Goal: Task Accomplishment & Management: Complete application form

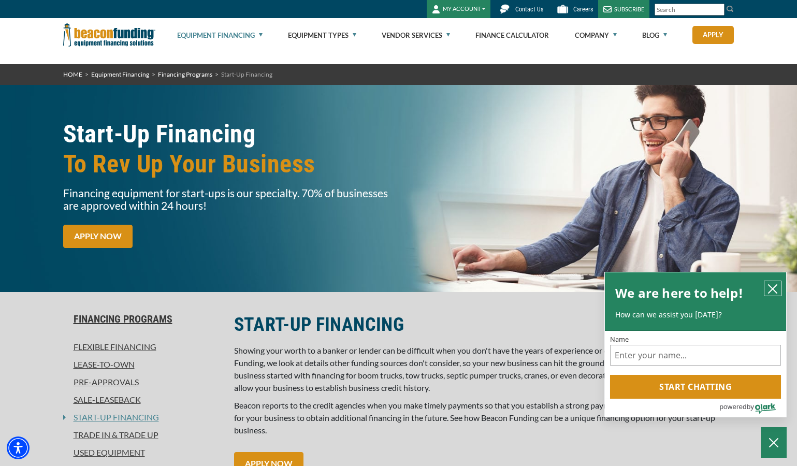
click at [775, 289] on icon "close chatbox" at bounding box center [772, 289] width 10 height 10
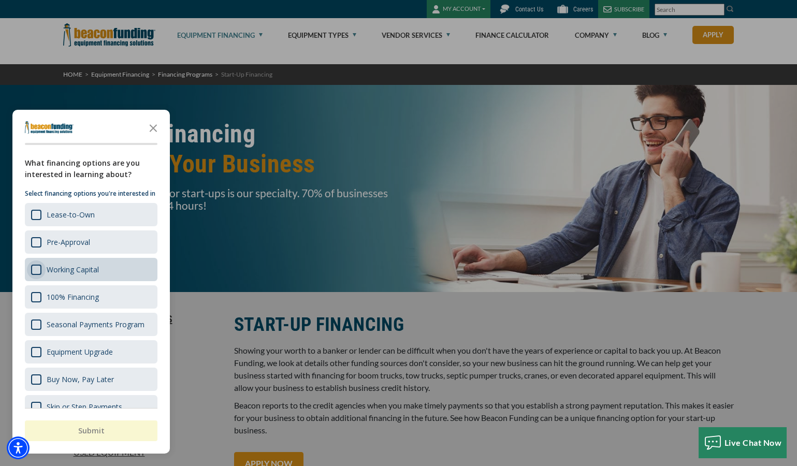
click at [34, 275] on div "Survey" at bounding box center [36, 270] width 10 height 10
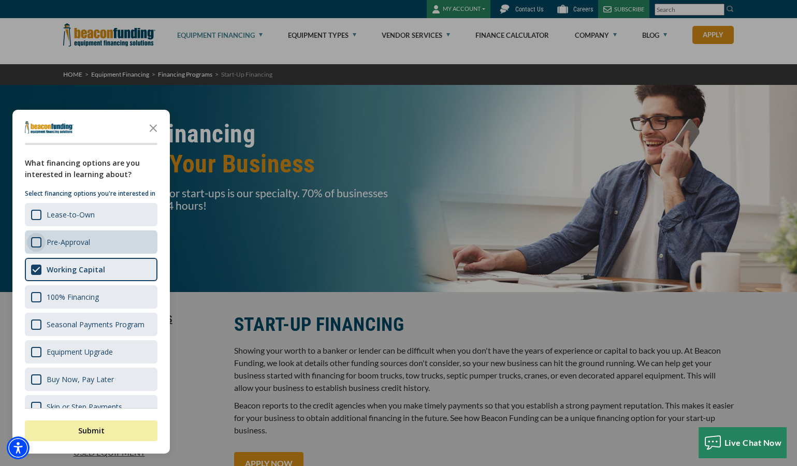
click at [40, 248] on div "Survey" at bounding box center [36, 242] width 10 height 10
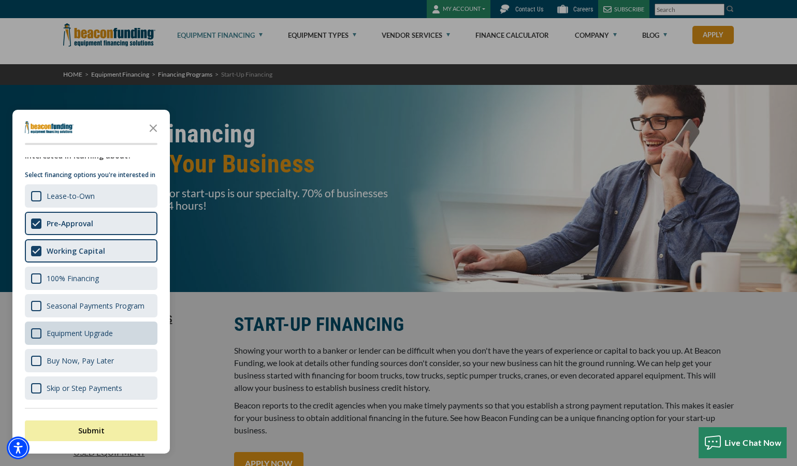
scroll to position [29, 0]
click at [150, 126] on icon "Close the survey" at bounding box center [153, 127] width 21 height 21
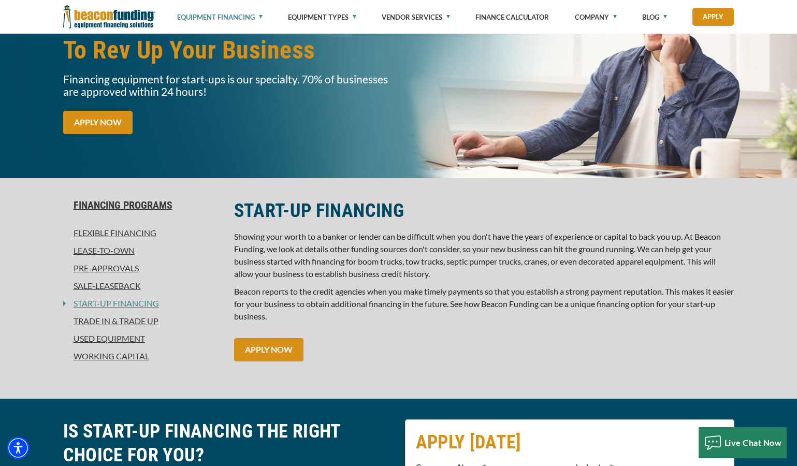
scroll to position [155, 0]
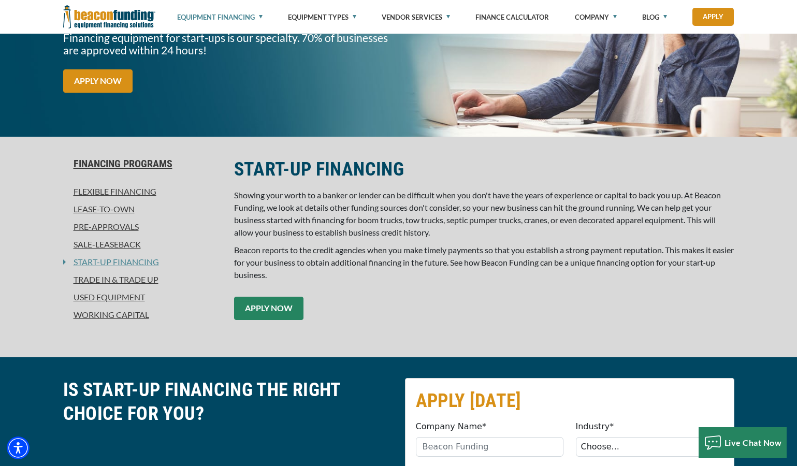
click at [278, 314] on link "APPLY NOW" at bounding box center [268, 308] width 69 height 23
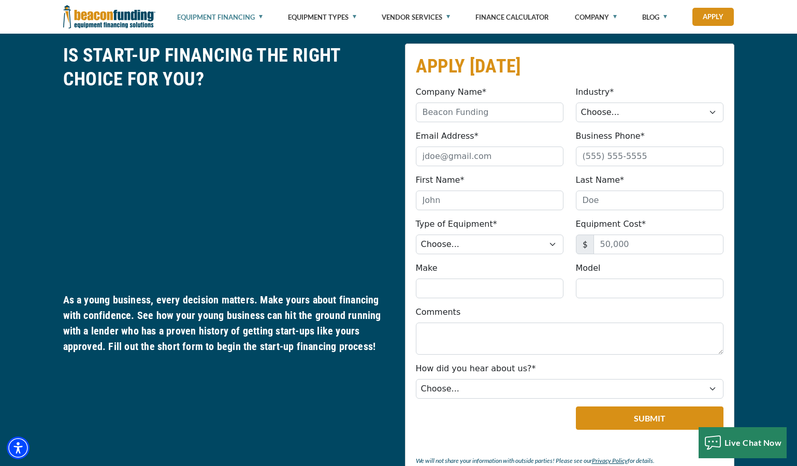
scroll to position [492, 0]
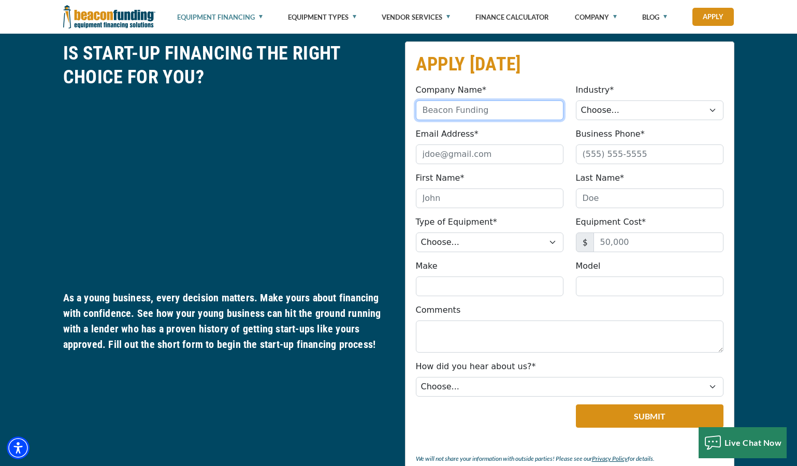
click at [513, 109] on input "Company Name*" at bounding box center [490, 110] width 148 height 20
type input "Prism Transport"
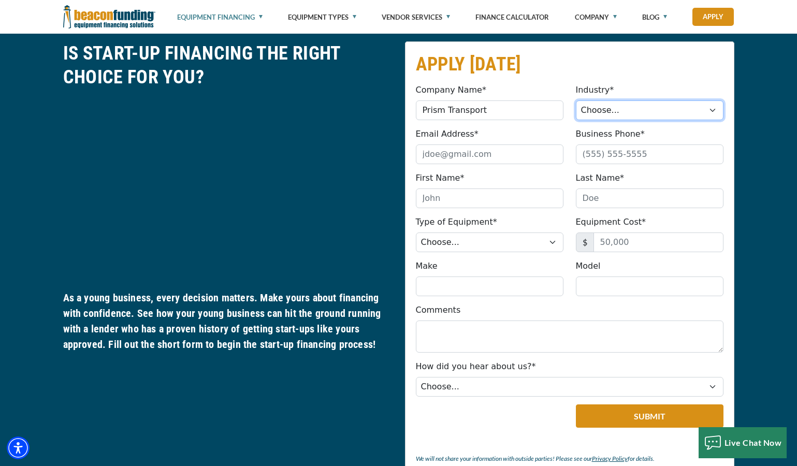
click at [645, 113] on select "Choose... Towing Landscape/Hardscape Decorated Apparel Septic Light Constructio…" at bounding box center [650, 110] width 148 height 20
select select "1"
click at [576, 100] on select "Choose... Towing Landscape/Hardscape Decorated Apparel Septic Light Constructio…" at bounding box center [650, 110] width 148 height 20
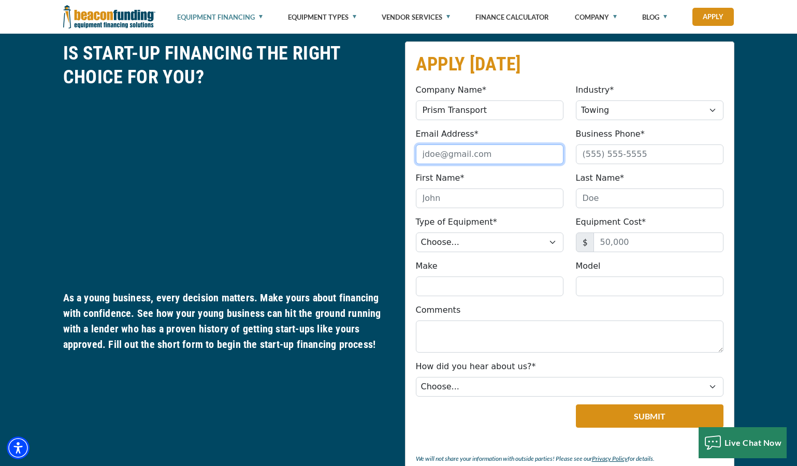
click at [481, 158] on input "Email Address*" at bounding box center [490, 154] width 148 height 20
type input "Prismtransportllc@outlook.com"
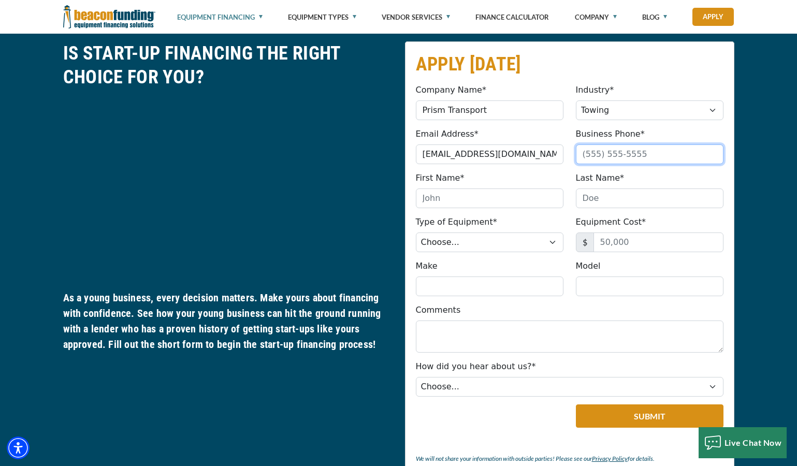
type input "(208) 360-9484"
type input "Hayden"
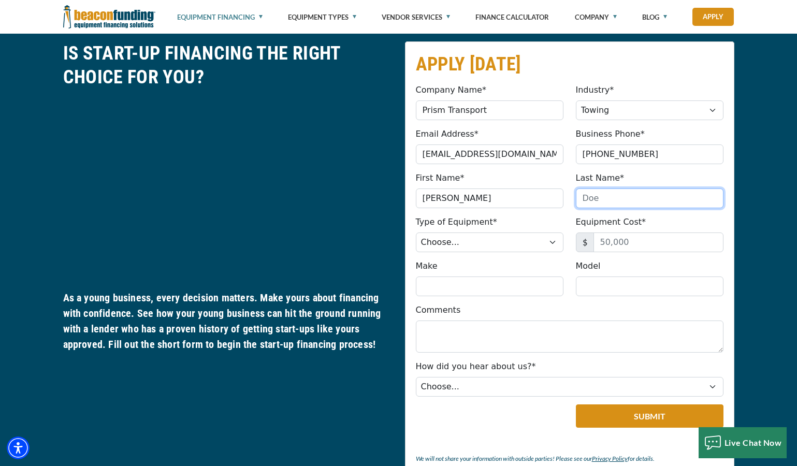
type input "Gerdes"
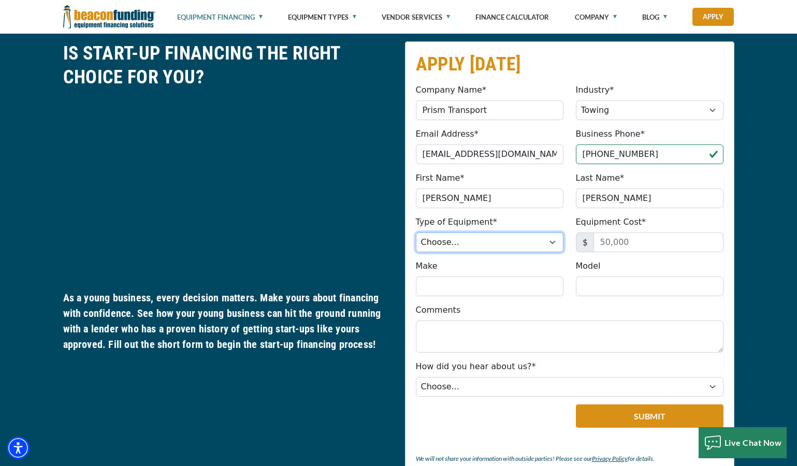
click at [527, 247] on select "Choose... Backhoe Boom/Bucket Truck Chipper Commercial Mower Crane DTG/DTF Prin…" at bounding box center [490, 243] width 148 height 20
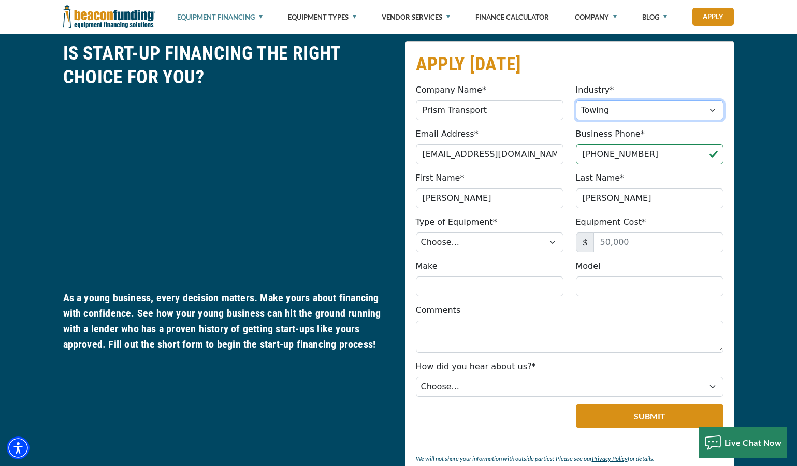
click at [617, 101] on select "Choose... Towing Landscape/Hardscape Decorated Apparel Septic Light Constructio…" at bounding box center [650, 110] width 148 height 20
click at [576, 100] on select "Choose... Towing Landscape/Hardscape Decorated Apparel Septic Light Constructio…" at bounding box center [650, 110] width 148 height 20
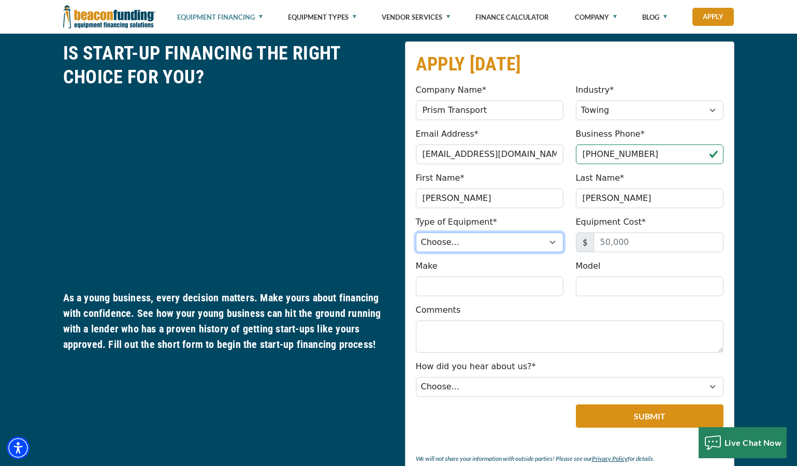
click at [472, 248] on select "Choose... Backhoe Boom/Bucket Truck Chipper Commercial Mower Crane DTG/DTF Prin…" at bounding box center [490, 243] width 148 height 20
select select "9"
click at [416, 233] on select "Choose... Backhoe Boom/Bucket Truck Chipper Commercial Mower Crane DTG/DTF Prin…" at bounding box center [490, 243] width 148 height 20
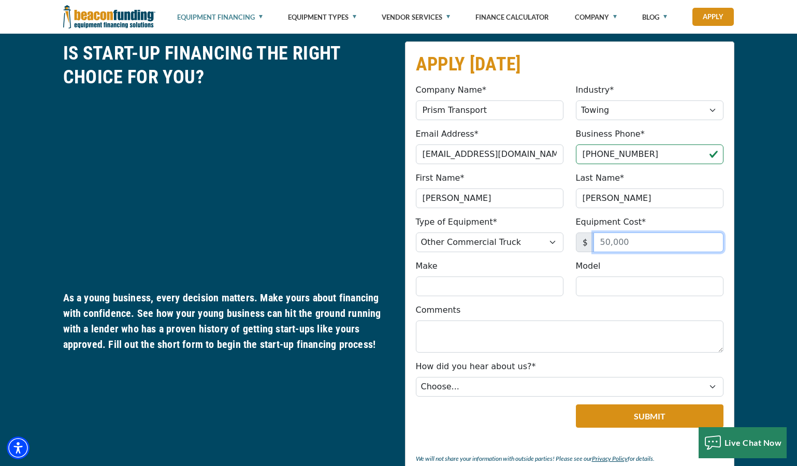
click at [629, 245] on input "Equipment Cost*" at bounding box center [658, 243] width 130 height 20
click at [490, 287] on input "Make" at bounding box center [490, 287] width 148 height 20
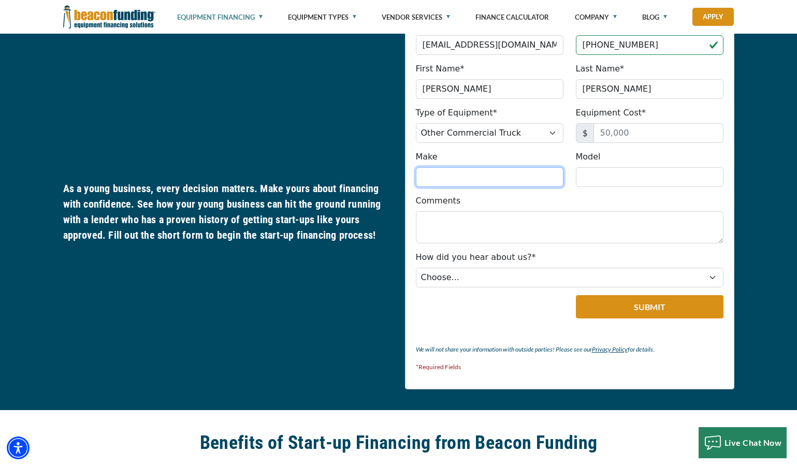
scroll to position [647, 0]
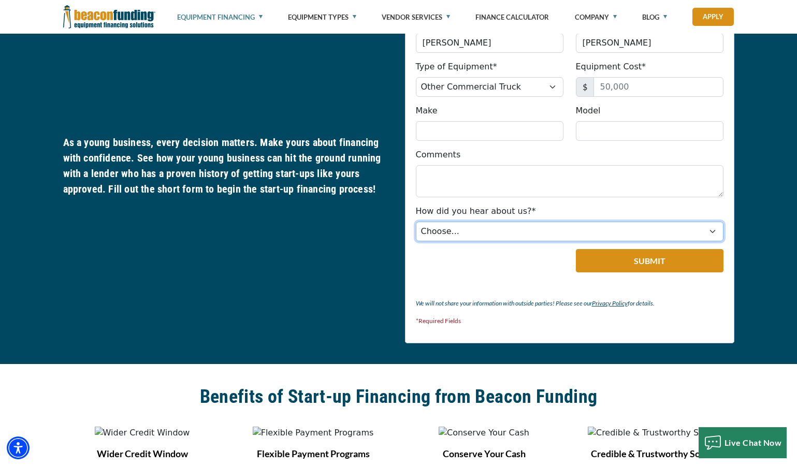
click at [462, 231] on select "Choose... Internet Search Vendor Referral Word of Mouth Client Referral Email E…" at bounding box center [570, 232] width 308 height 20
select select "9"
click at [416, 222] on select "Choose... Internet Search Vendor Referral Word of Mouth Client Referral Email E…" at bounding box center [570, 232] width 308 height 20
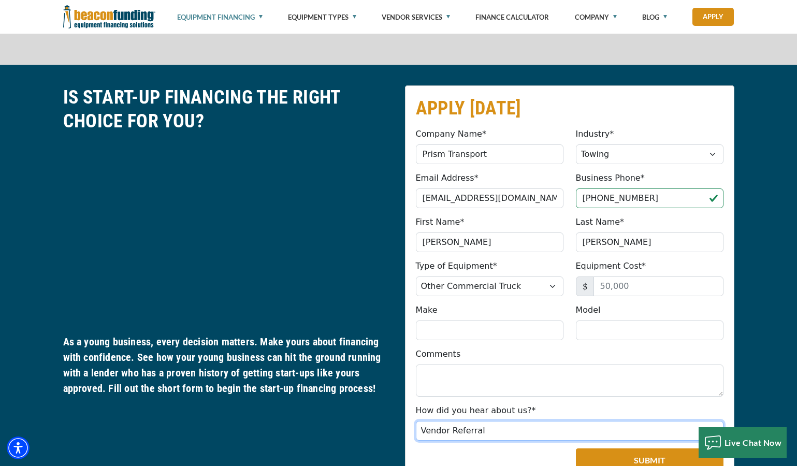
scroll to position [440, 0]
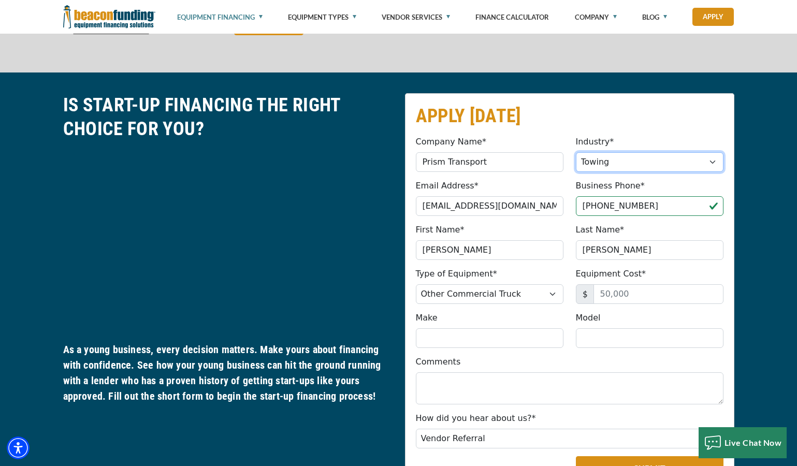
click at [639, 166] on select "Choose... Towing Landscape/Hardscape Decorated Apparel Septic Light Constructio…" at bounding box center [650, 162] width 148 height 20
click at [576, 152] on select "Choose... Towing Landscape/Hardscape Decorated Apparel Septic Light Constructio…" at bounding box center [650, 162] width 148 height 20
click at [636, 293] on input "Equipment Cost*" at bounding box center [658, 294] width 130 height 20
click at [656, 297] on input "Equipment Cost*" at bounding box center [658, 294] width 130 height 20
drag, startPoint x: 656, startPoint y: 297, endPoint x: 605, endPoint y: 297, distance: 50.8
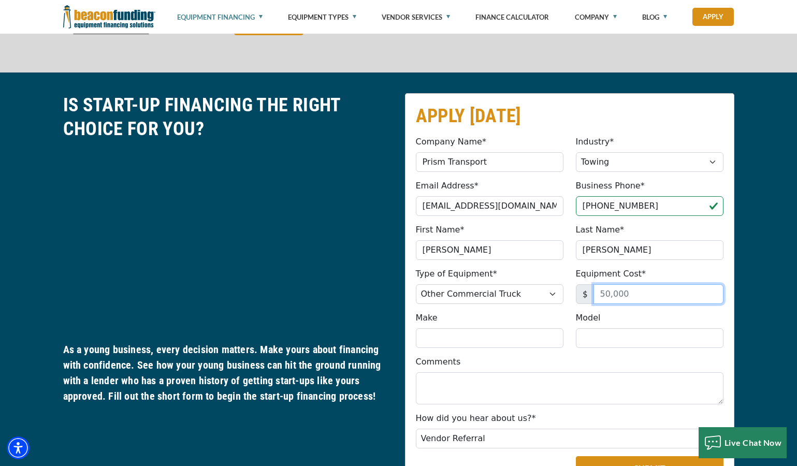
click at [605, 297] on input "Equipment Cost*" at bounding box center [658, 294] width 130 height 20
type input "60,000"
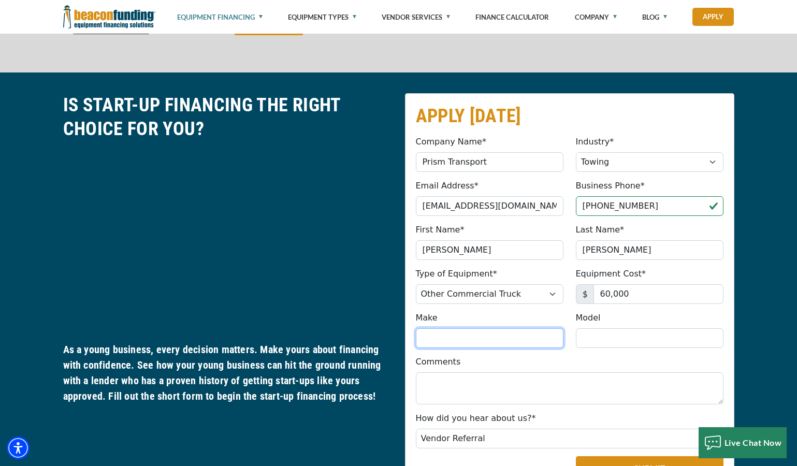
click at [509, 330] on input "Make" at bounding box center [490, 338] width 148 height 20
type input "chevy"
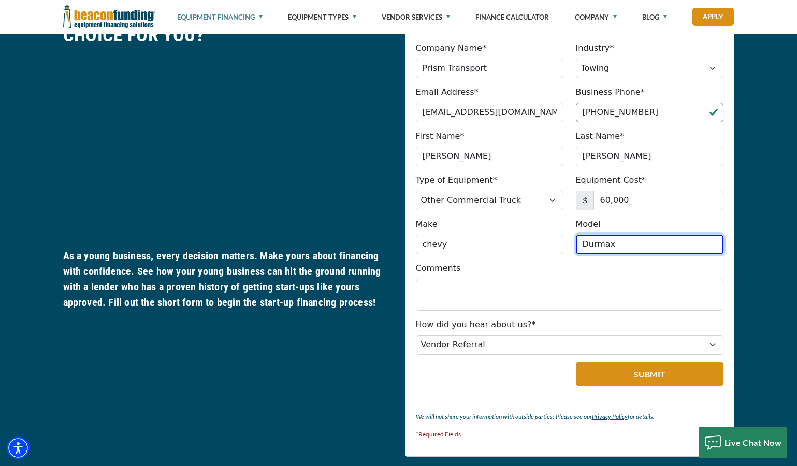
scroll to position [544, 0]
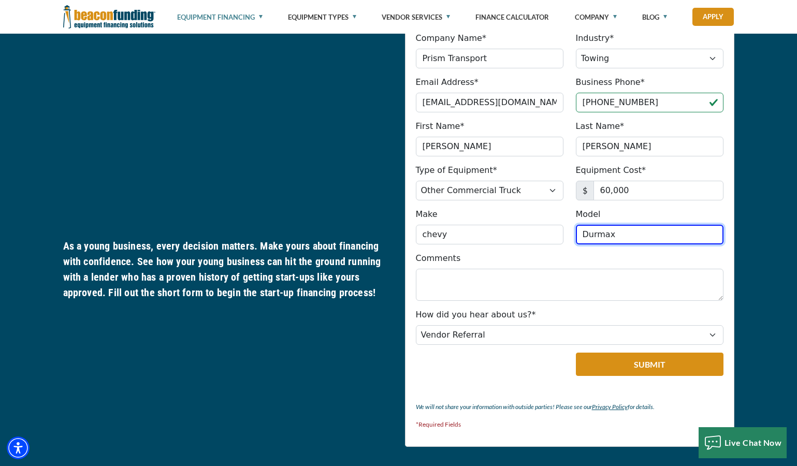
type input "Durmax"
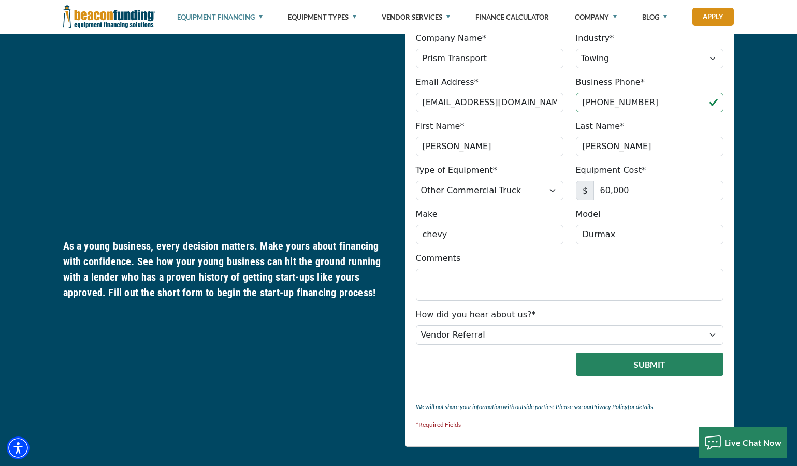
click at [654, 372] on button "Submit" at bounding box center [650, 364] width 148 height 23
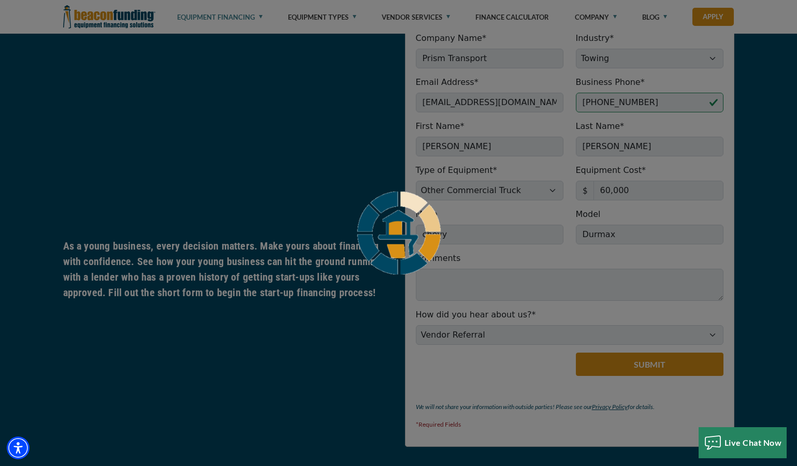
scroll to position [492, 0]
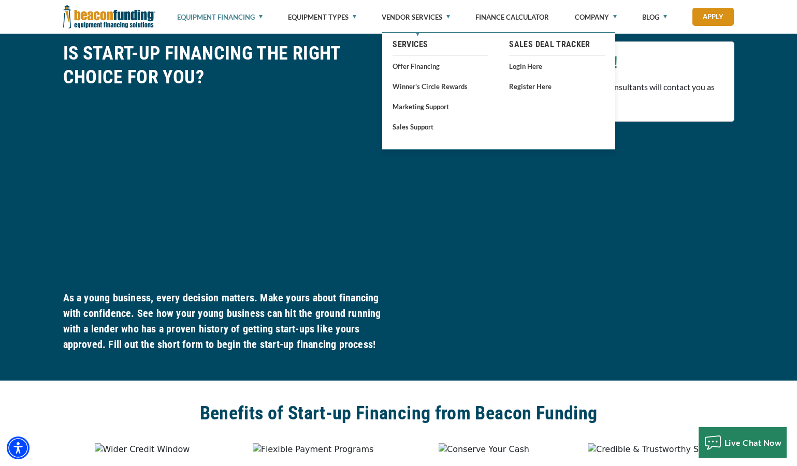
click at [686, 335] on div "APPLY TODAY Company Name* Prism Transport Please provide a valid company name. …" at bounding box center [570, 200] width 342 height 318
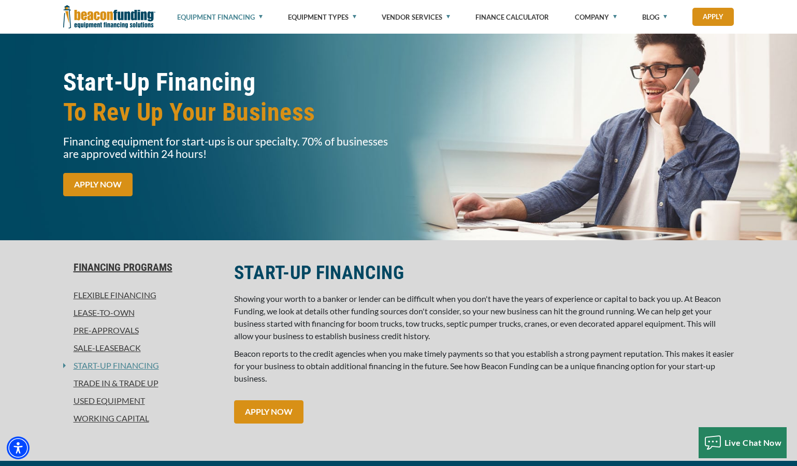
scroll to position [104, 0]
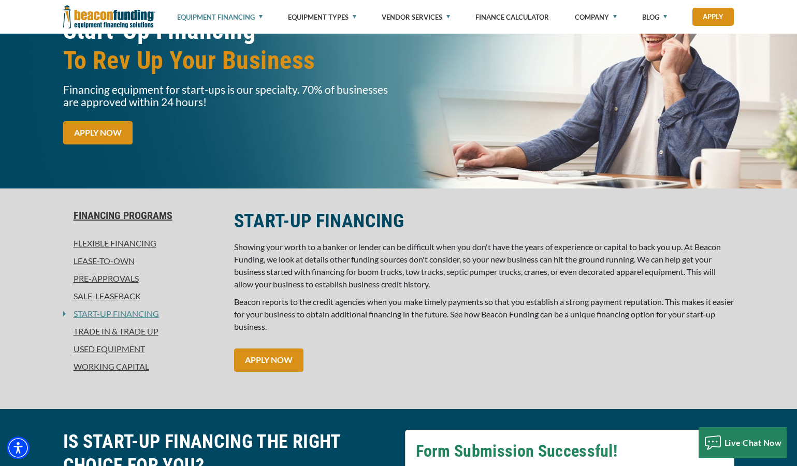
click at [265, 373] on div "START-UP FINANCING Showing your worth to a banker or lender can be difficult wh…" at bounding box center [484, 298] width 513 height 179
click at [269, 371] on link "APPLY NOW" at bounding box center [268, 360] width 69 height 23
click at [286, 358] on link "APPLY NOW" at bounding box center [268, 360] width 69 height 23
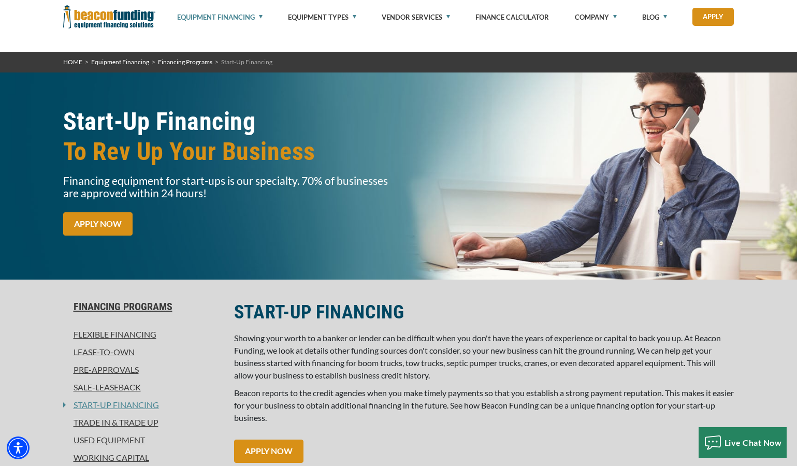
scroll to position [0, 0]
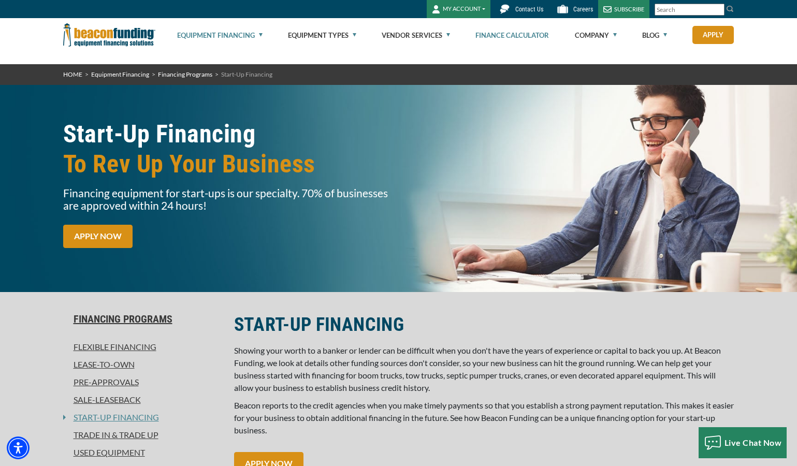
click at [525, 38] on link "Finance Calculator" at bounding box center [512, 35] width 74 height 33
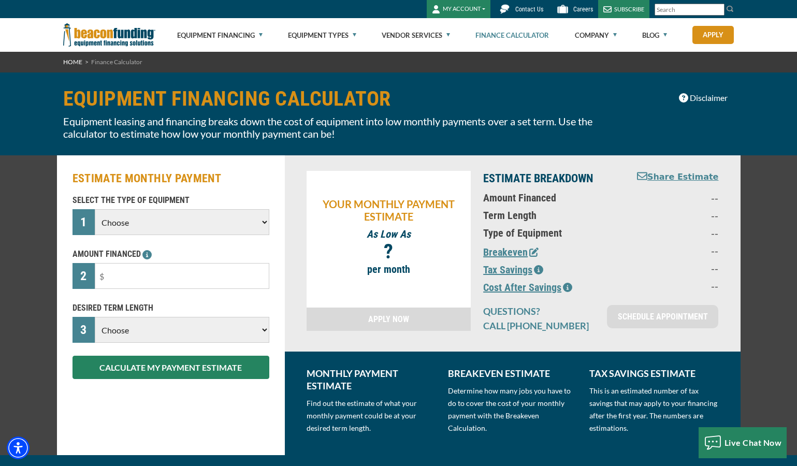
click at [222, 222] on select "Choose Backhoe Boom/Bucket Truck Chipper Commercial Mower Crane DTG/DTF Printin…" at bounding box center [182, 222] width 174 height 26
select select "9"
click at [95, 209] on select "Choose Backhoe Boom/Bucket Truck Chipper Commercial Mower Crane DTG/DTF Printin…" at bounding box center [182, 222] width 174 height 26
click at [176, 274] on input "text" at bounding box center [182, 276] width 174 height 26
type input "$60,000"
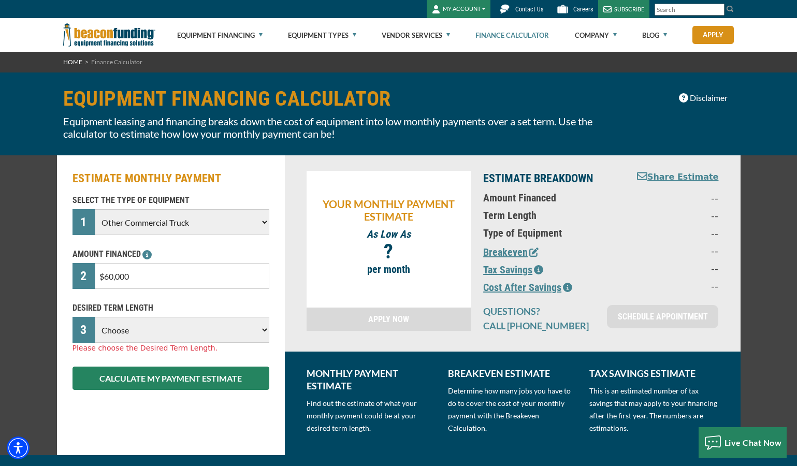
click at [195, 335] on select "Choose 36 Months 48 Months 60 Months" at bounding box center [182, 330] width 174 height 26
click at [95, 317] on select "Choose 36 Months 48 Months 60 Months" at bounding box center [182, 330] width 174 height 26
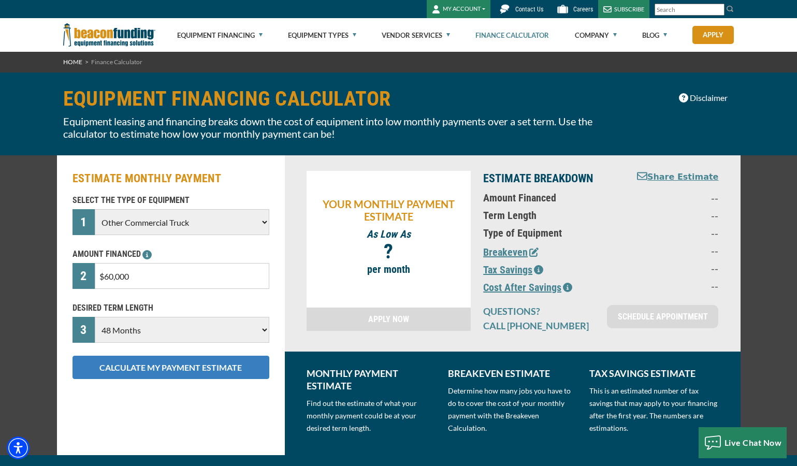
click at [177, 372] on button "CALCULATE MY PAYMENT ESTIMATE" at bounding box center [171, 367] width 197 height 23
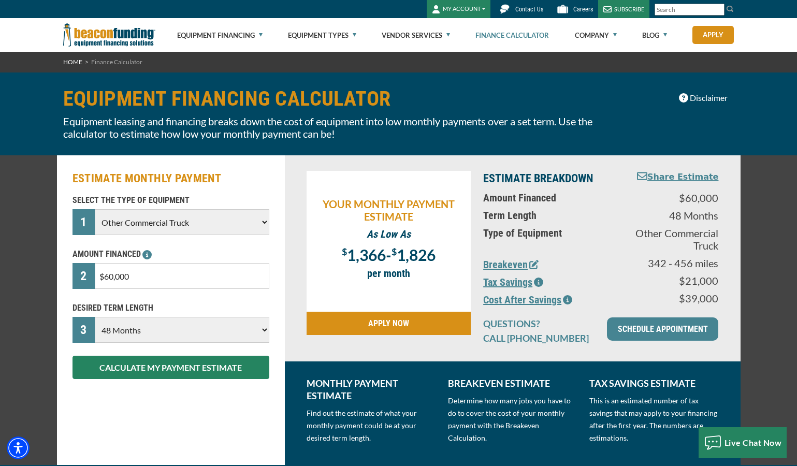
click at [181, 283] on input "$60,000" at bounding box center [182, 276] width 174 height 26
click at [227, 329] on select "Choose 36 Months 48 Months 60 Months" at bounding box center [182, 330] width 174 height 26
select select "60"
click at [95, 317] on select "Choose 36 Months 48 Months 60 Months" at bounding box center [182, 330] width 174 height 26
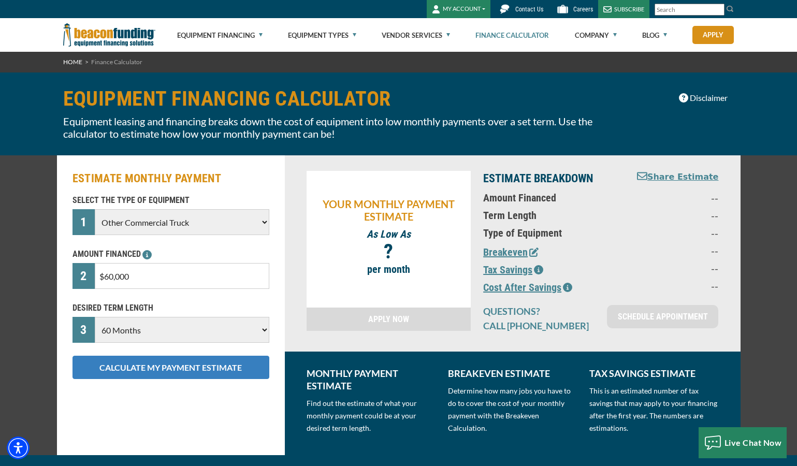
click at [133, 372] on button "CALCULATE MY PAYMENT ESTIMATE" at bounding box center [171, 367] width 197 height 23
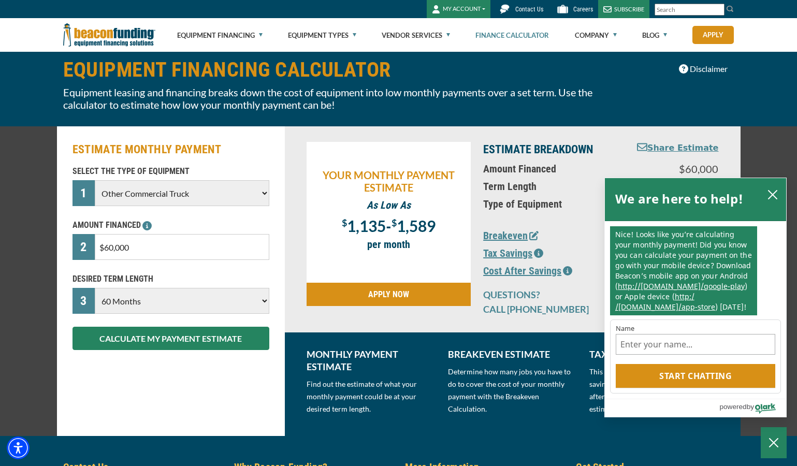
scroll to position [52, 0]
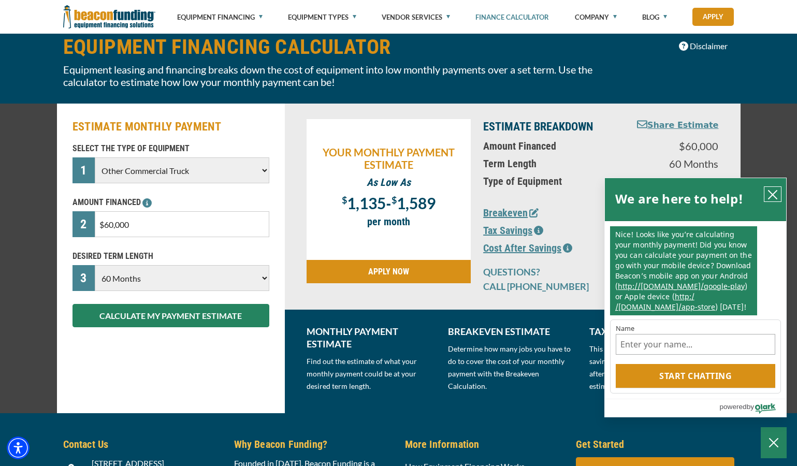
click at [777, 193] on icon "close chatbox" at bounding box center [772, 195] width 10 height 10
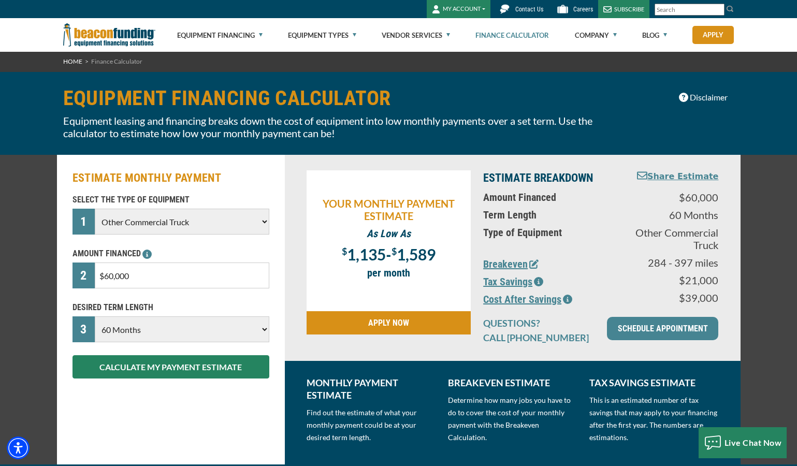
scroll to position [0, 0]
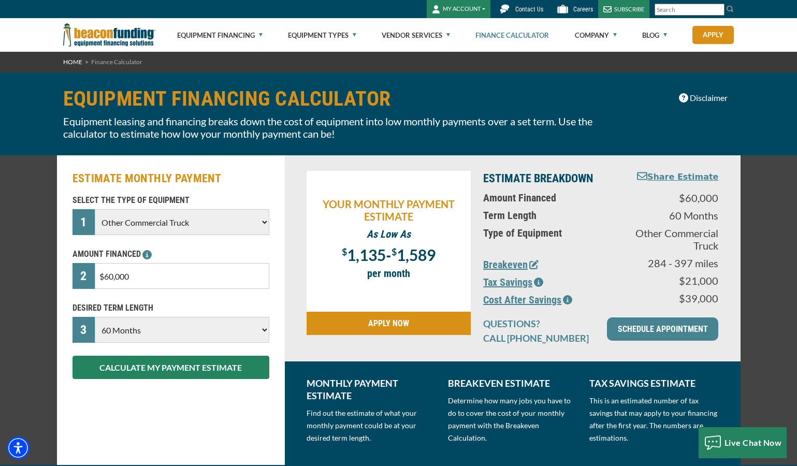
drag, startPoint x: 149, startPoint y: 283, endPoint x: 45, endPoint y: 284, distance: 104.6
click at [45, 284] on div "ESTIMATE MONTHLY PAYMENT SELECT THE TYPE OF EQUIPMENT 1 Choose Backhoe Boom/Buc…" at bounding box center [398, 310] width 797 height 310
type input "$50,000"
click at [147, 334] on select "Choose 36 Months 48 Months 60 Months" at bounding box center [182, 330] width 174 height 26
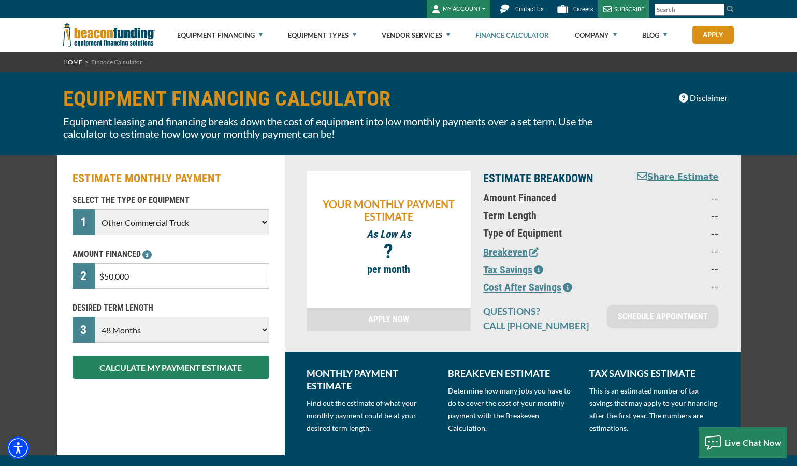
click at [95, 317] on select "Choose 36 Months 48 Months 60 Months" at bounding box center [182, 330] width 174 height 26
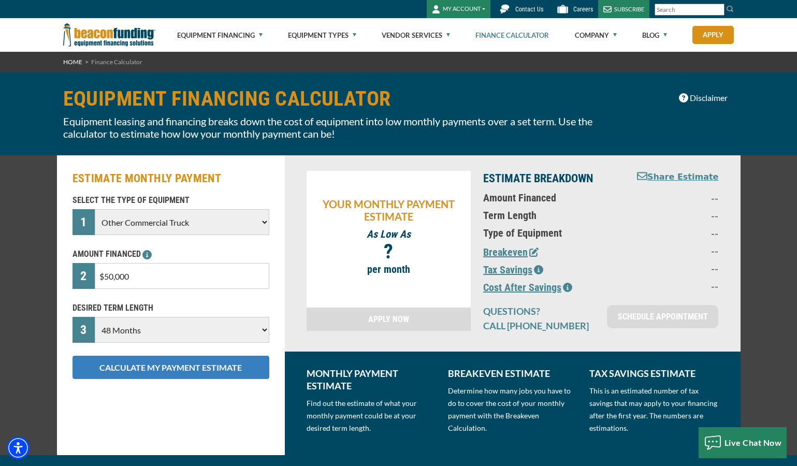
click at [142, 371] on button "CALCULATE MY PAYMENT ESTIMATE" at bounding box center [171, 367] width 197 height 23
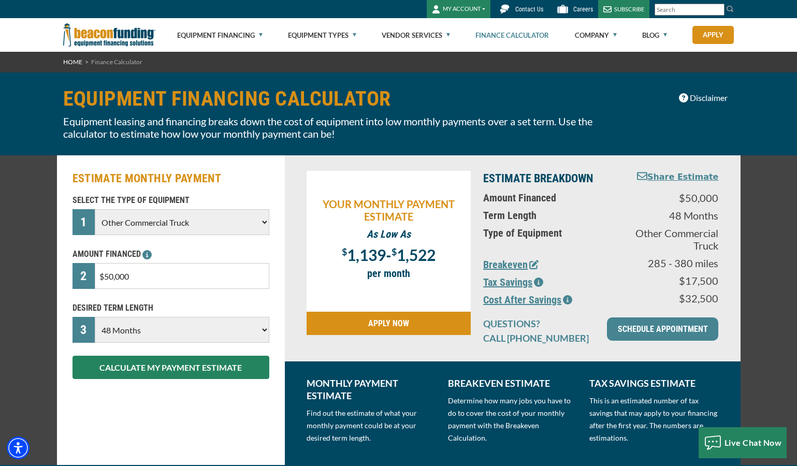
click at [131, 329] on select "Choose 36 Months 48 Months 60 Months" at bounding box center [182, 330] width 174 height 26
click at [119, 402] on div "ESTIMATE MONTHLY PAYMENT SELECT THE TYPE OF EQUIPMENT 1 Choose Backhoe Boom/Buc…" at bounding box center [171, 310] width 228 height 310
drag, startPoint x: 162, startPoint y: 332, endPoint x: 147, endPoint y: 340, distance: 17.2
click at [158, 332] on select "Choose 36 Months 48 Months 60 Months" at bounding box center [182, 330] width 174 height 26
click at [95, 317] on select "Choose 36 Months 48 Months 60 Months" at bounding box center [182, 330] width 174 height 26
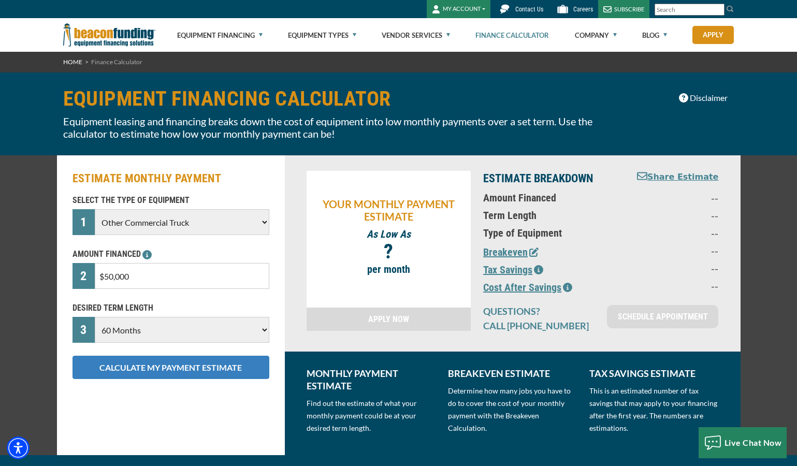
click at [143, 364] on button "CALCULATE MY PAYMENT ESTIMATE" at bounding box center [171, 367] width 197 height 23
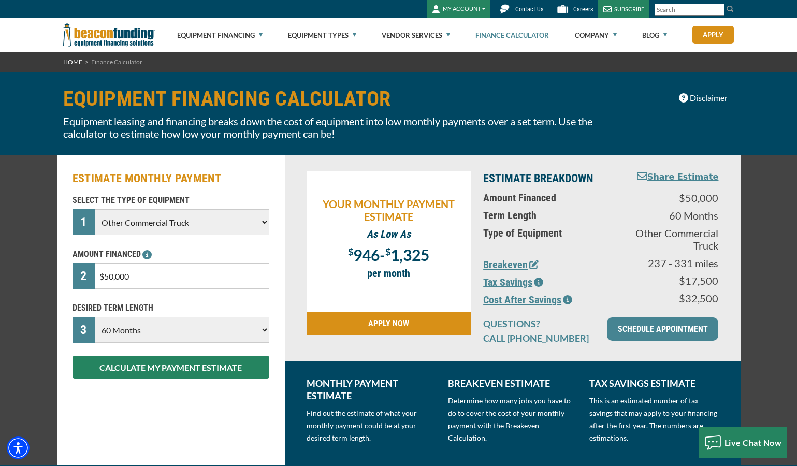
click at [139, 328] on select "Choose 36 Months 48 Months 60 Months" at bounding box center [182, 330] width 174 height 26
select select "48"
click at [95, 317] on select "Choose 36 Months 48 Months 60 Months" at bounding box center [182, 330] width 174 height 26
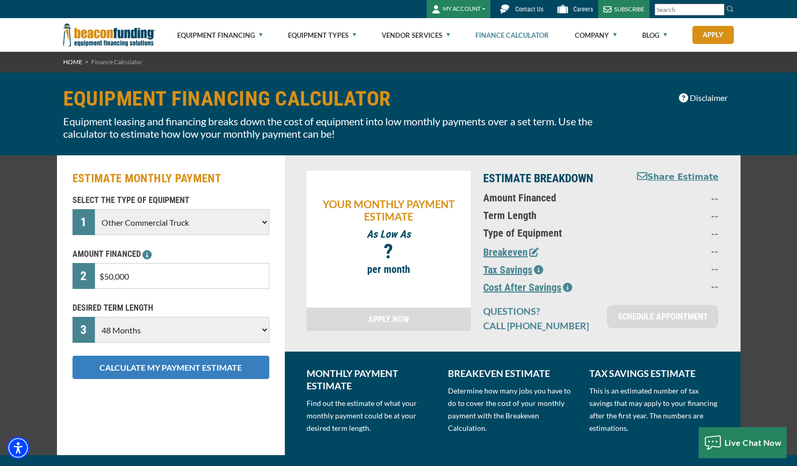
click at [139, 364] on button "CALCULATE MY PAYMENT ESTIMATE" at bounding box center [171, 367] width 197 height 23
